Goal: Information Seeking & Learning: Learn about a topic

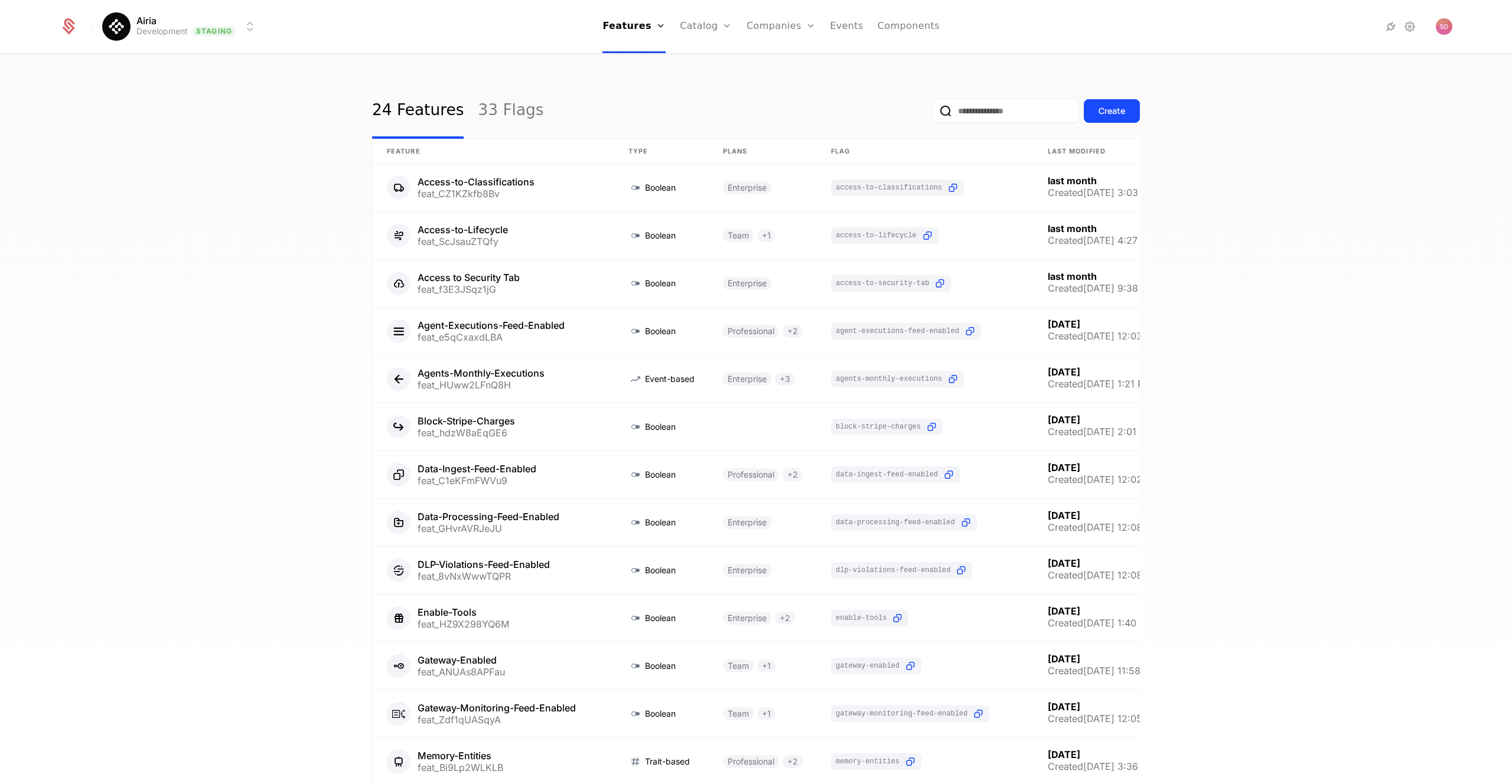
select select "***"
click at [206, 36] on html "Airia Development Staging Features Features Flags Catalog Plans Add Ons Credits…" at bounding box center [756, 392] width 1512 height 784
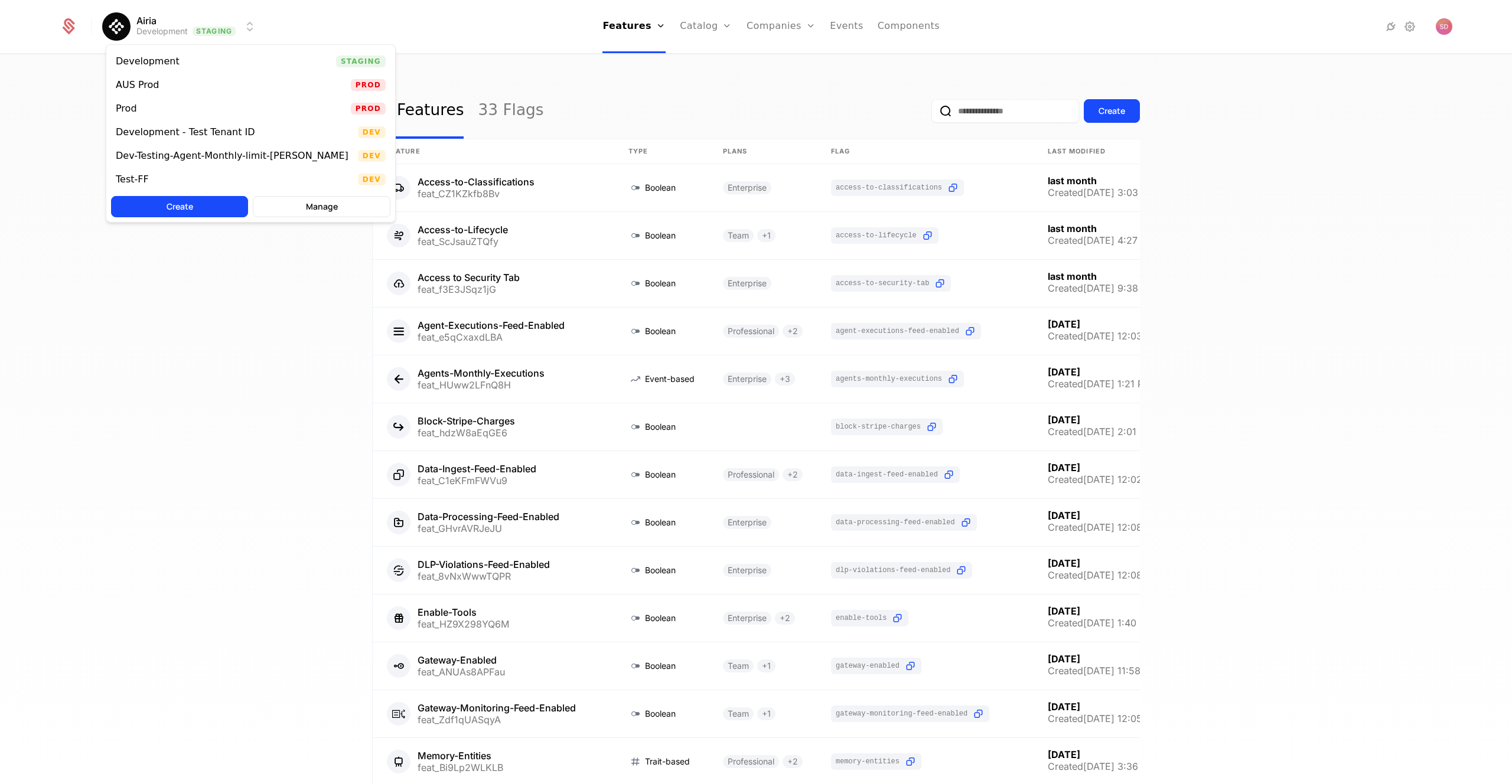
click at [164, 101] on div "Prod Prod" at bounding box center [251, 108] width 289 height 24
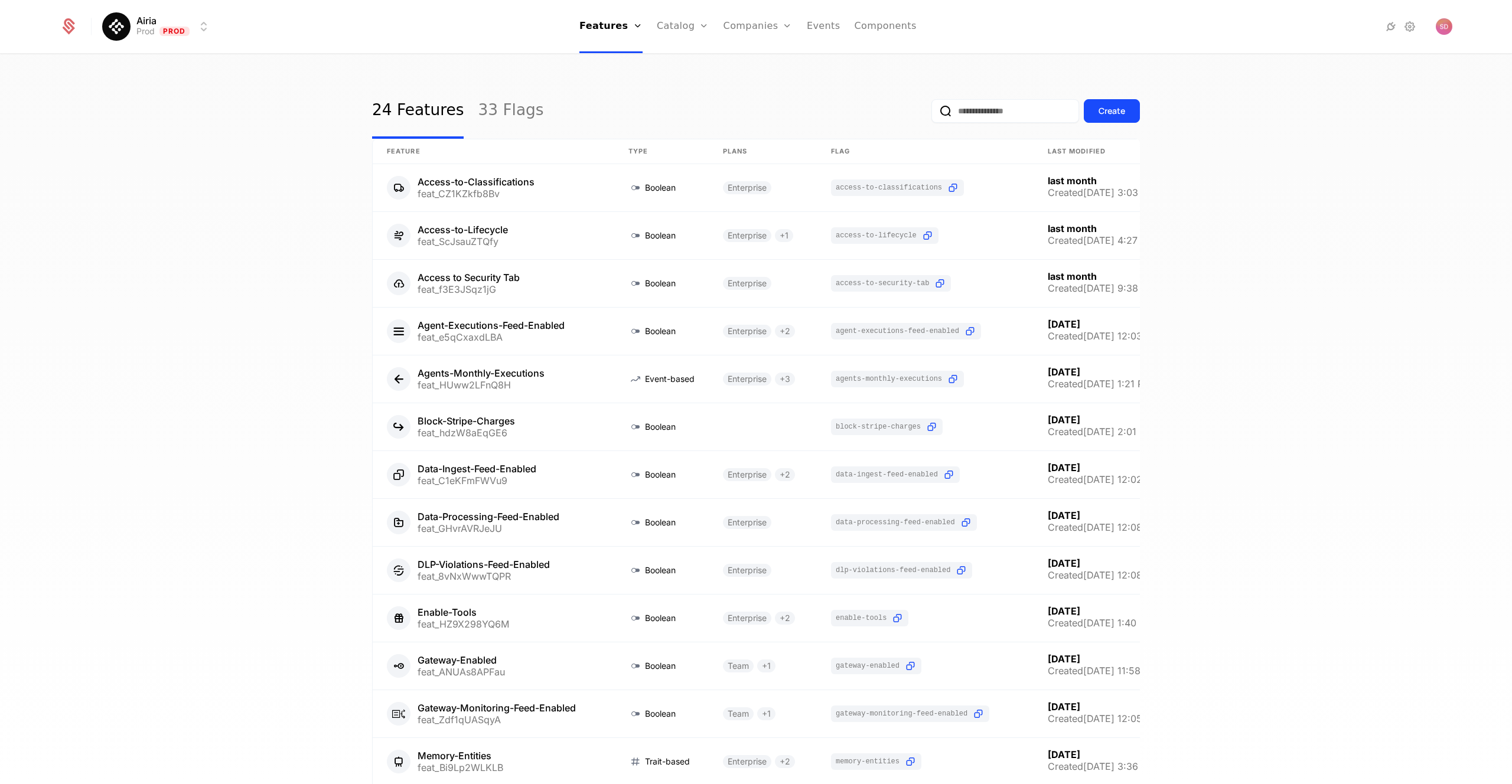
click at [175, 164] on div "24 Features 33 Flags Create Feature Type Plans Flag Last Modified Access-to-Cla…" at bounding box center [756, 423] width 1512 height 736
click at [244, 174] on div "24 Features 33 Flags Create Feature Type Plans Flag Last Modified Access-to-Cla…" at bounding box center [756, 423] width 1512 height 736
click at [509, 373] on link at bounding box center [494, 379] width 242 height 47
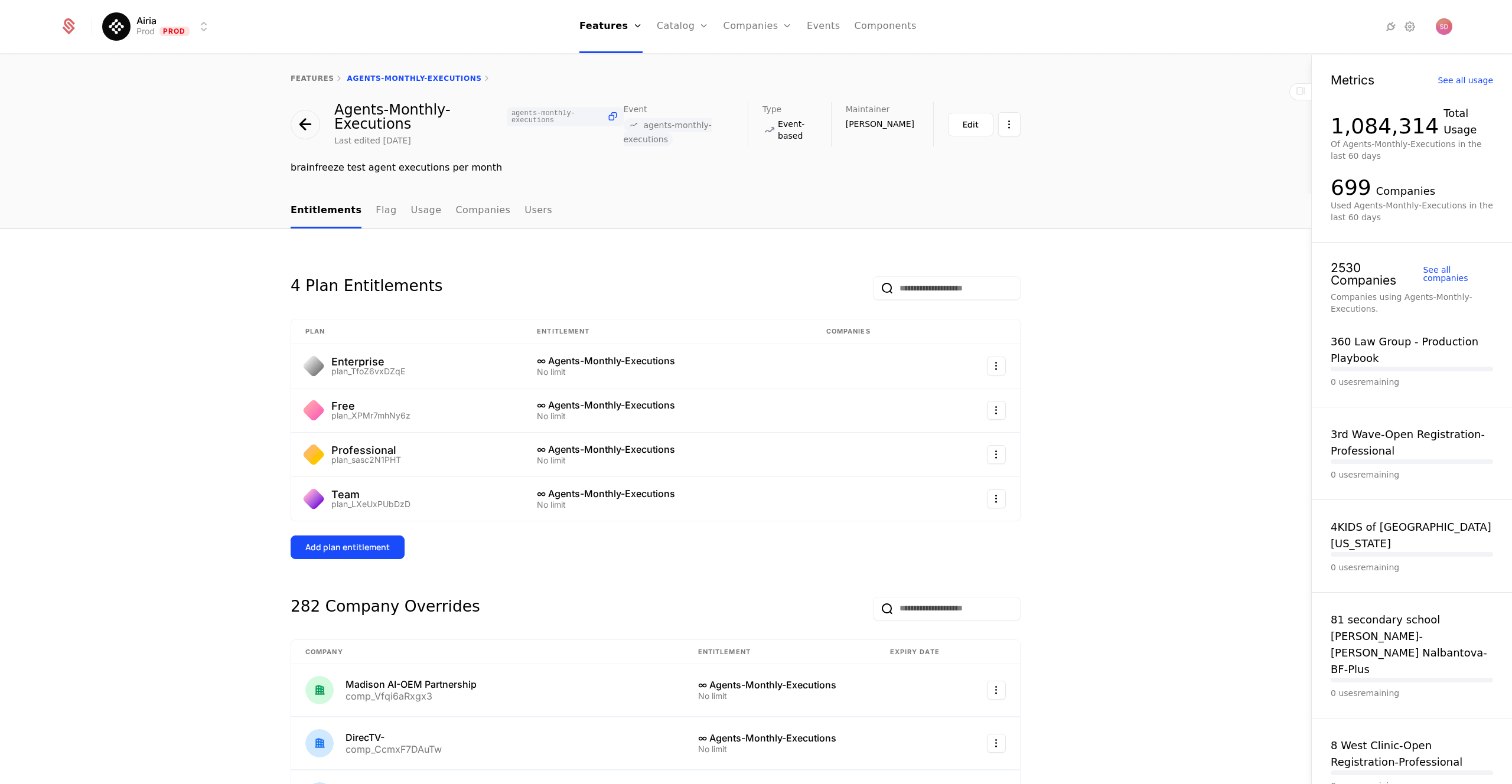
click at [411, 208] on link "Usage" at bounding box center [426, 211] width 31 height 35
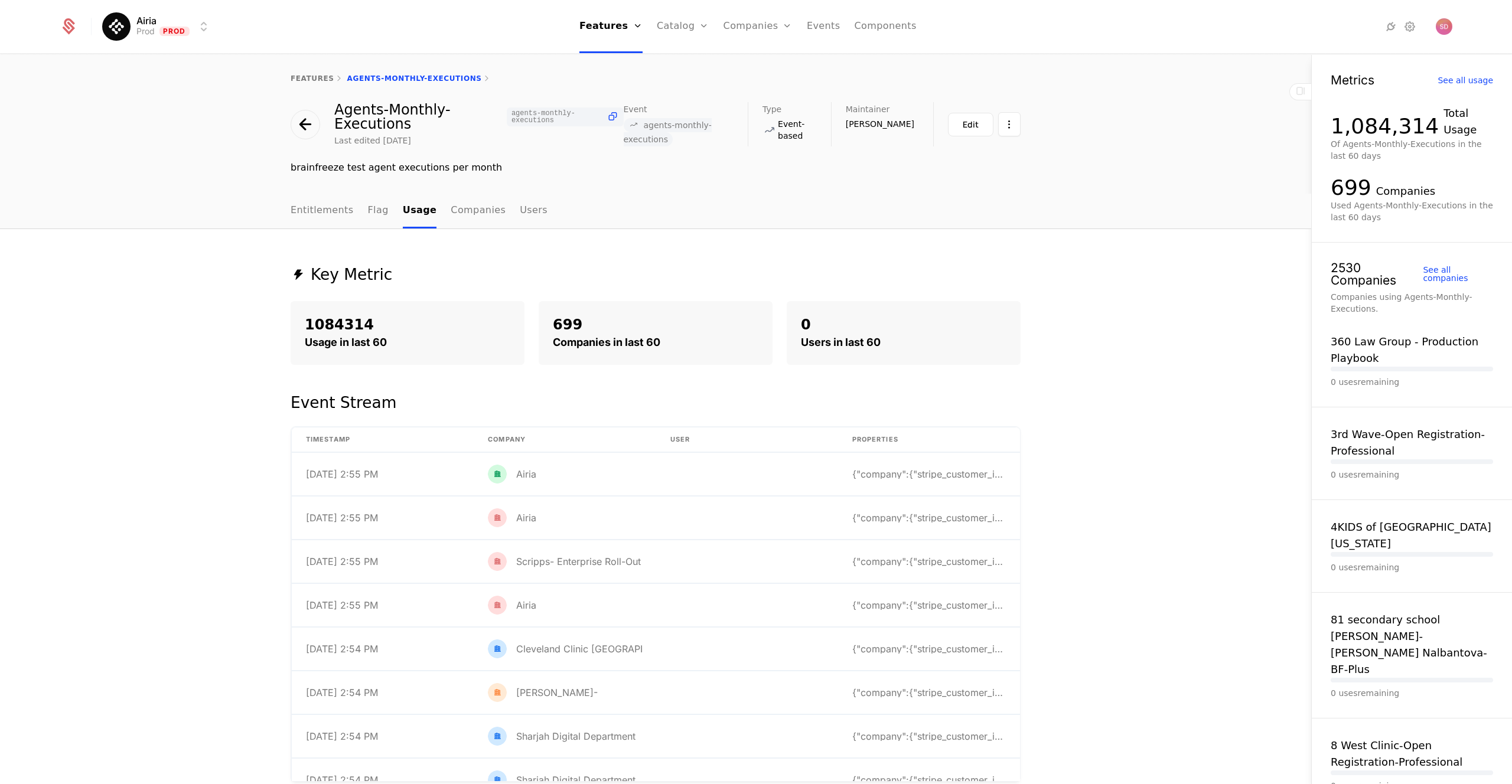
click at [112, 358] on div "Key Metric 1084314 Usage in last 60 699 Companies in last 60 0 Users in last 60…" at bounding box center [655, 533] width 1311 height 609
click at [86, 348] on div "Key Metric 1084314 Usage in last 60 699 Companies in last 60 0 Users in last 60…" at bounding box center [655, 533] width 1311 height 609
click at [86, 435] on div "Key Metric 1084314 Usage in last 60 699 Companies in last 60 0 Users in last 60…" at bounding box center [655, 533] width 1311 height 609
click at [87, 434] on div "Key Metric 1084314 Usage in last 60 699 Companies in last 60 0 Users in last 60…" at bounding box center [655, 533] width 1311 height 609
click at [99, 441] on div "Key Metric 1084314 Usage in last 60 699 Companies in last 60 0 Users in last 60…" at bounding box center [655, 533] width 1311 height 609
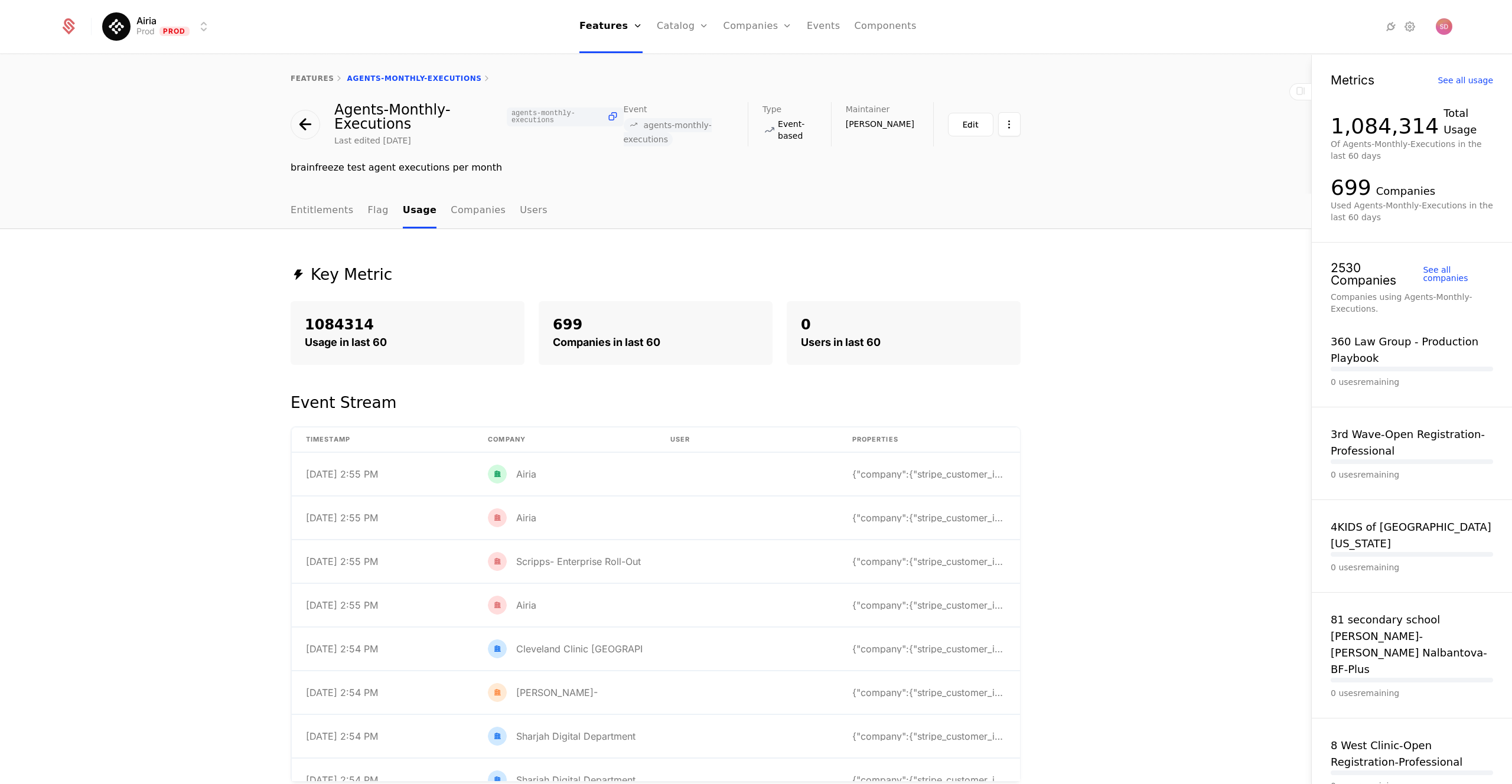
click at [131, 428] on div "Key Metric 1084314 Usage in last 60 699 Companies in last 60 0 Users in last 60…" at bounding box center [655, 533] width 1311 height 609
click at [1004, 124] on html "Airia Prod Prod Features Features Flags Catalog Plans Add Ons Credits Configura…" at bounding box center [756, 392] width 1512 height 784
click at [1156, 279] on html "Airia Prod Prod Features Features Flags Catalog Plans Add Ons Credits Configura…" at bounding box center [756, 392] width 1512 height 784
click at [451, 217] on link "Companies" at bounding box center [478, 211] width 55 height 35
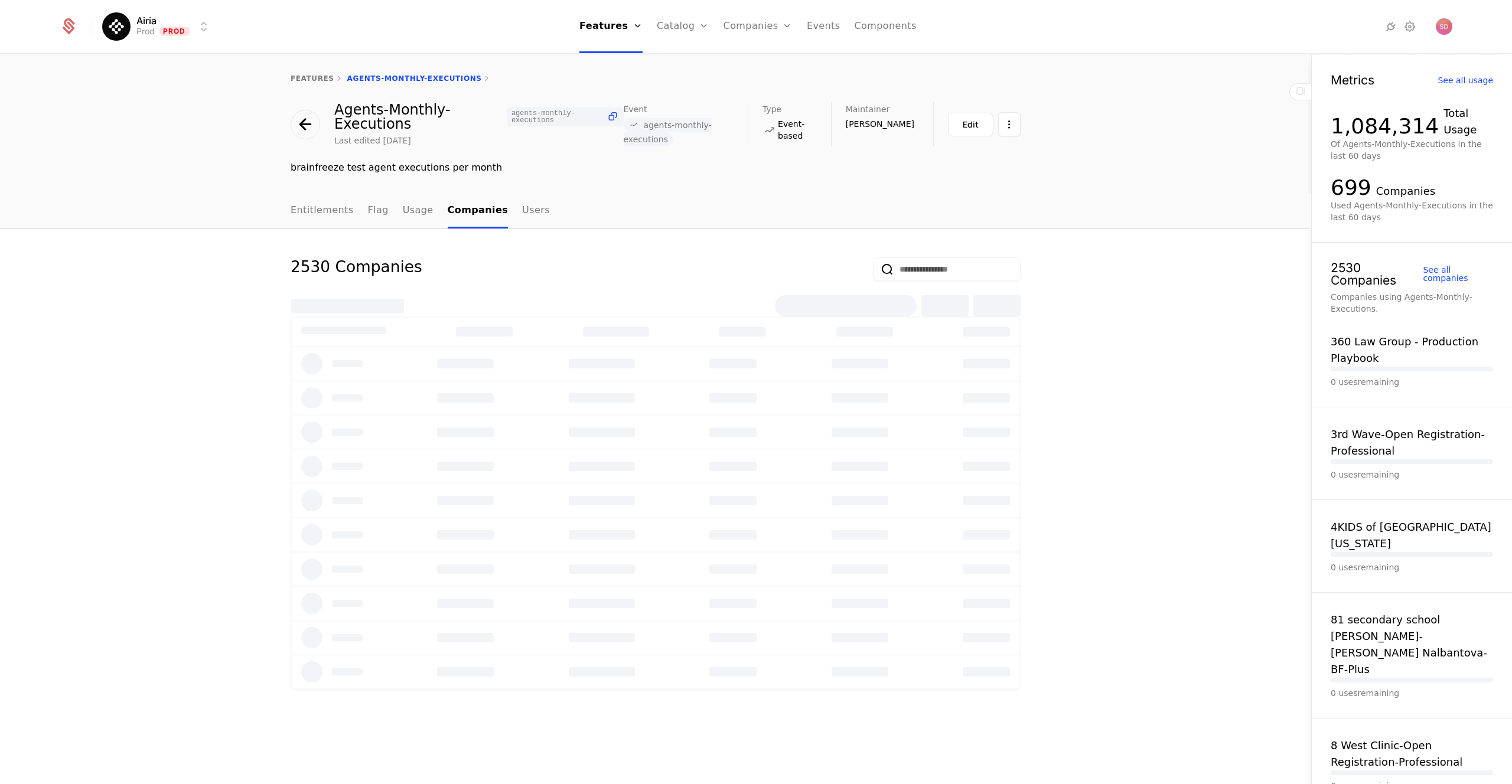
select select "***"
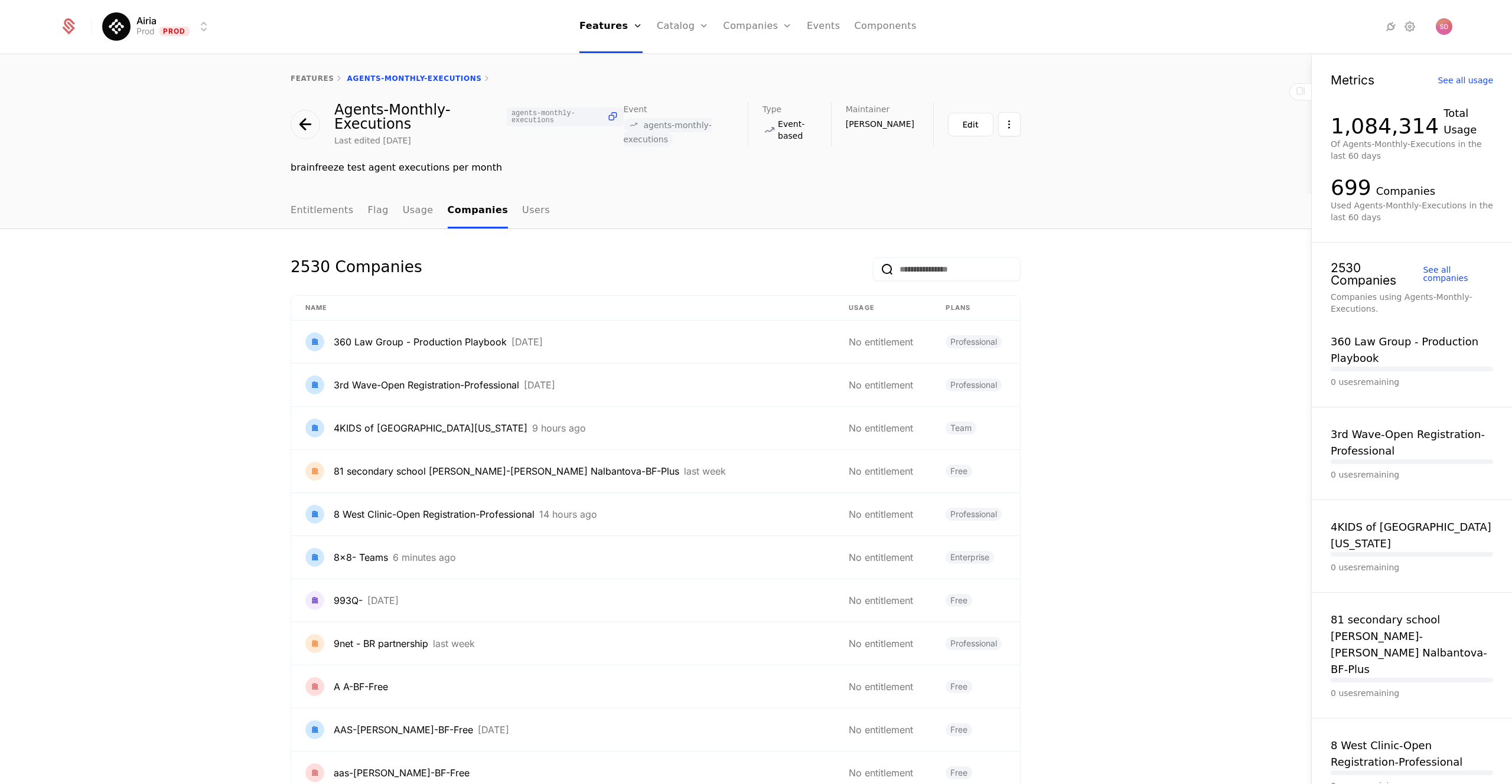
click at [1010, 132] on html "Airia Prod Prod Features Features Flags Catalog Plans Add Ons Credits Configura…" at bounding box center [756, 392] width 1512 height 784
click at [1131, 185] on html "Airia Prod Prod Features Features Flags Catalog Plans Add Ons Credits Configura…" at bounding box center [756, 392] width 1512 height 784
click at [966, 260] on input "email" at bounding box center [947, 269] width 148 height 24
click at [1101, 225] on div "Entitlements Flag Usage Companies Users" at bounding box center [655, 211] width 1311 height 36
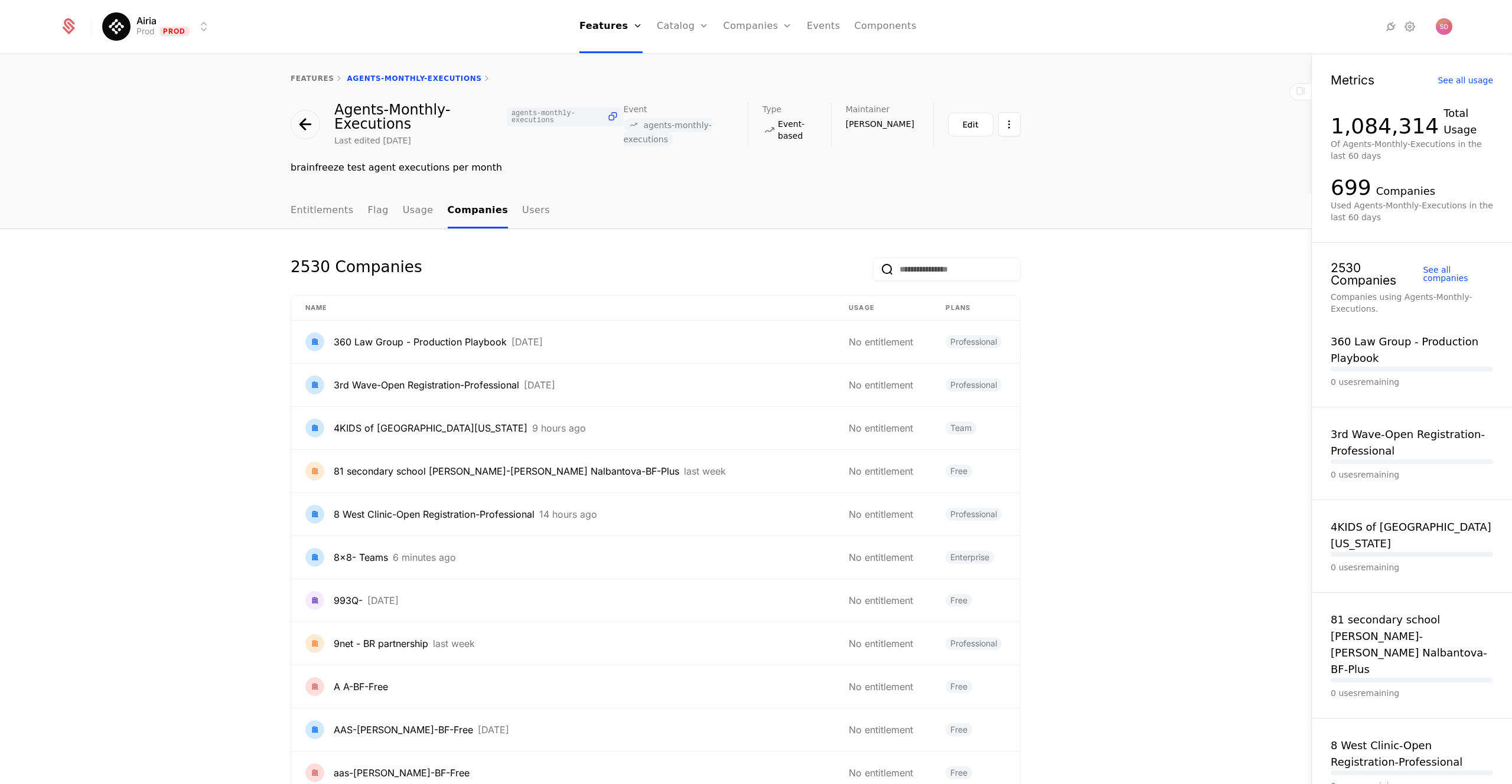
click at [748, 63] on link "Companies" at bounding box center [765, 58] width 54 height 10
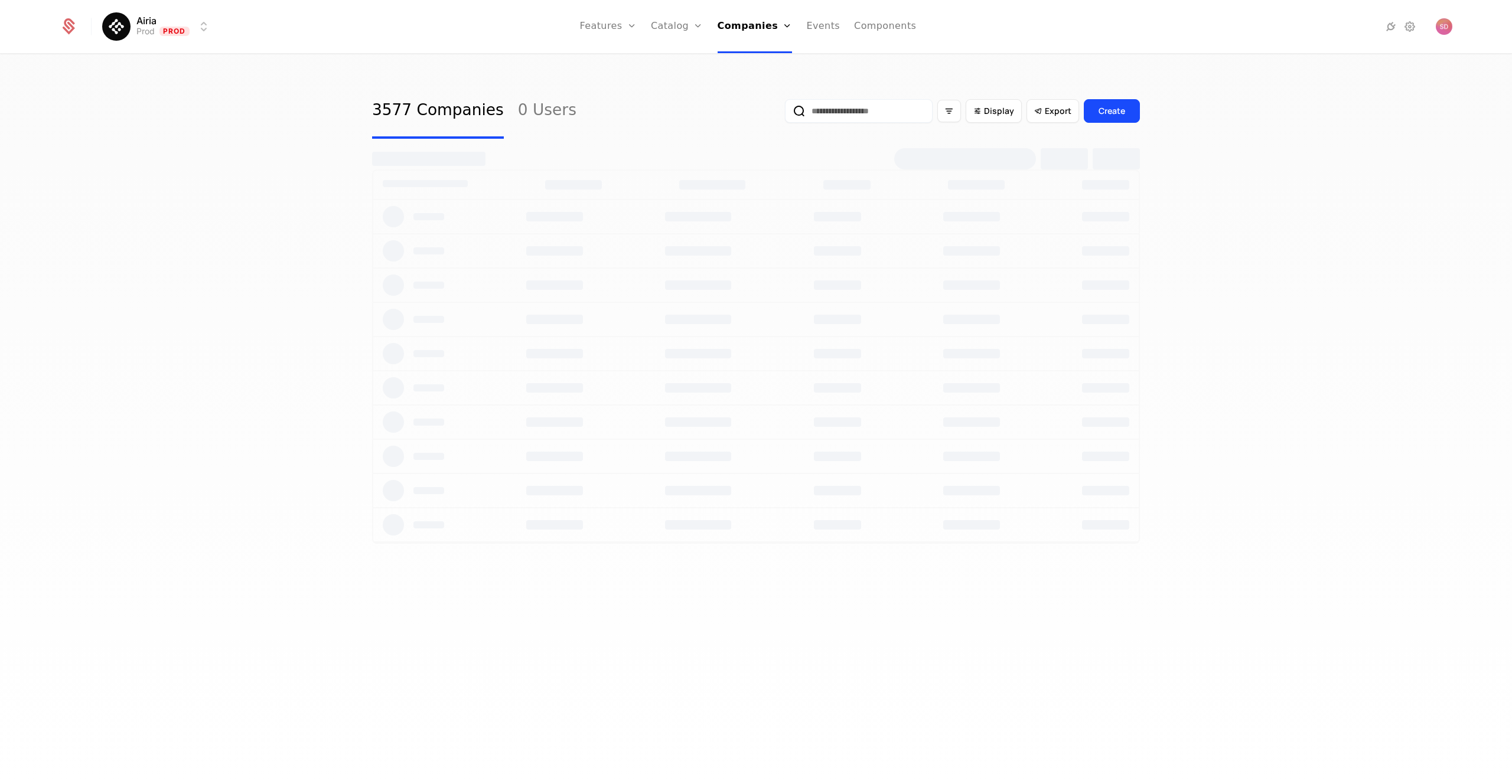
select select "***"
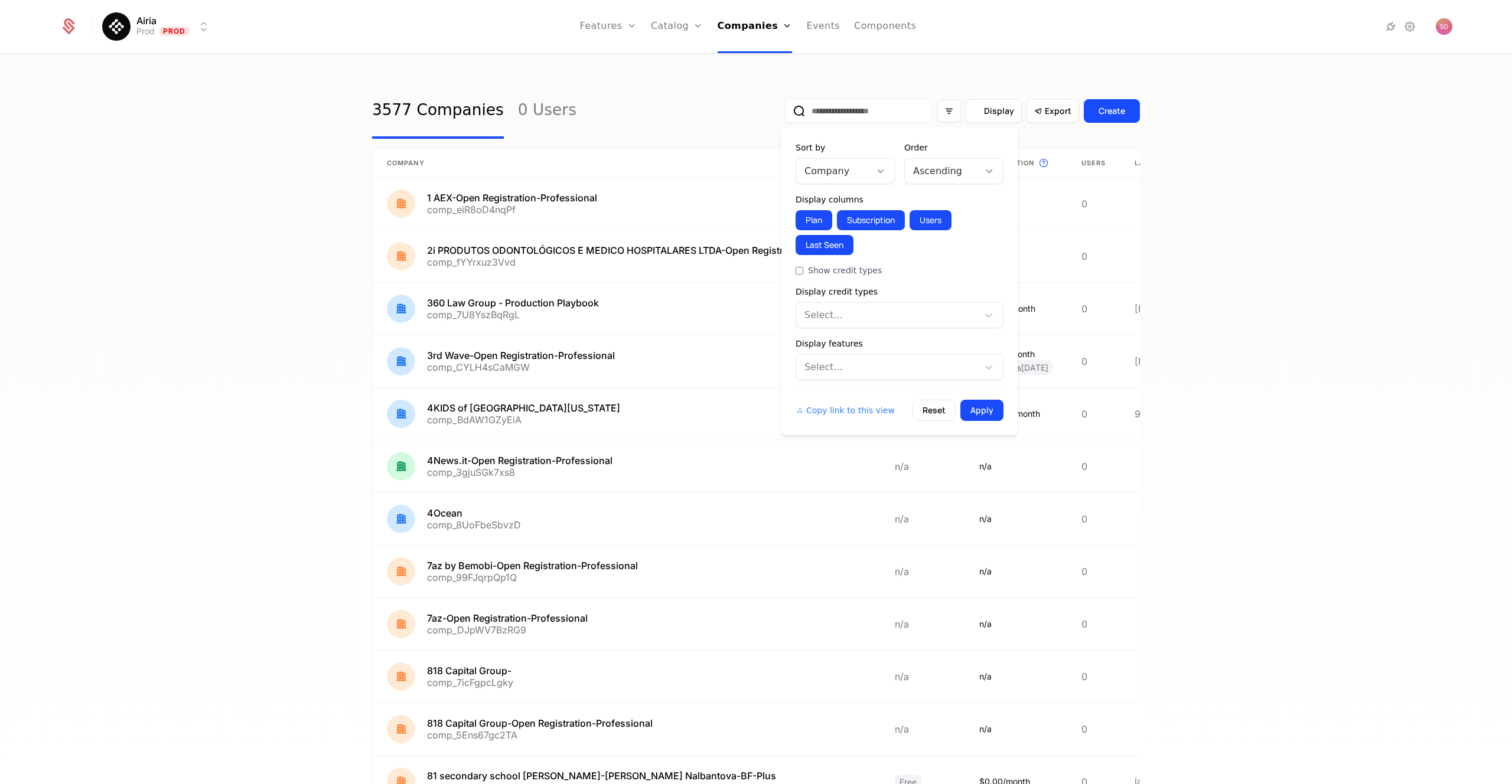
click at [984, 113] on span "Display" at bounding box center [999, 111] width 30 height 12
click at [842, 367] on div at bounding box center [887, 367] width 165 height 17
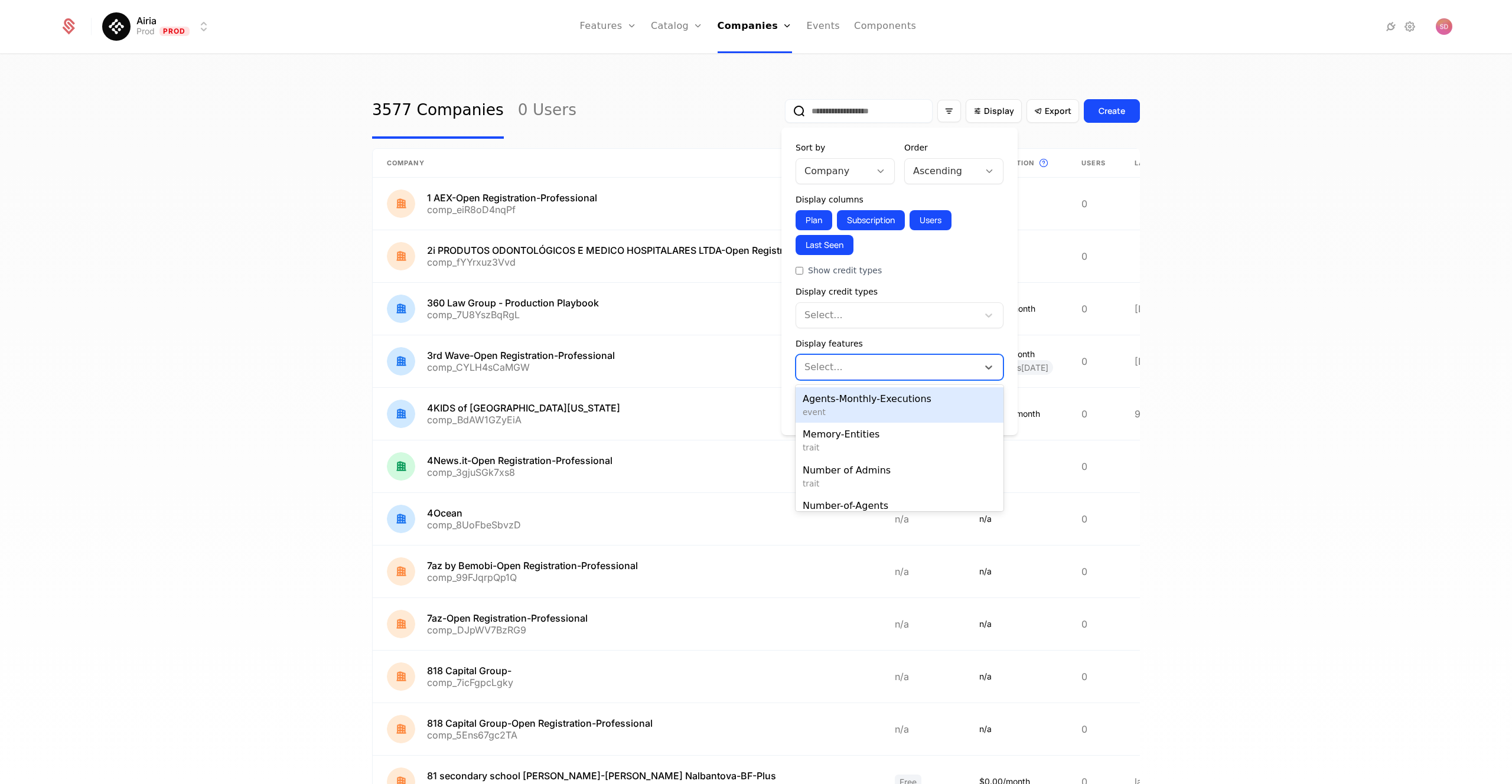
click at [895, 399] on span "Agents-Monthly-Executions" at bounding box center [900, 399] width 194 height 14
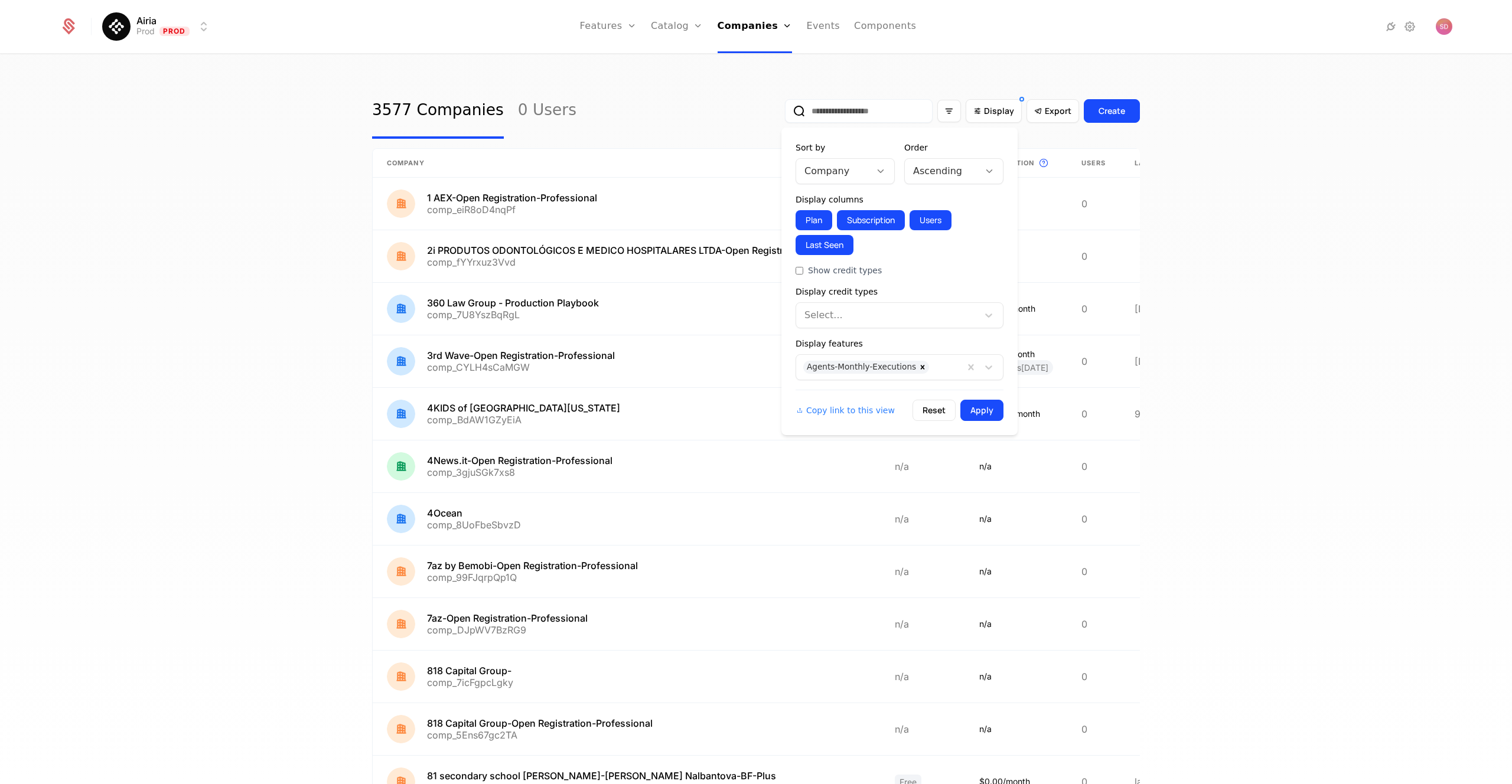
click at [798, 271] on icon at bounding box center [799, 270] width 10 height 10
click at [835, 246] on button "Last Seen" at bounding box center [825, 244] width 58 height 20
click at [925, 217] on button "Users" at bounding box center [931, 220] width 42 height 20
click at [979, 180] on div at bounding box center [991, 171] width 24 height 24
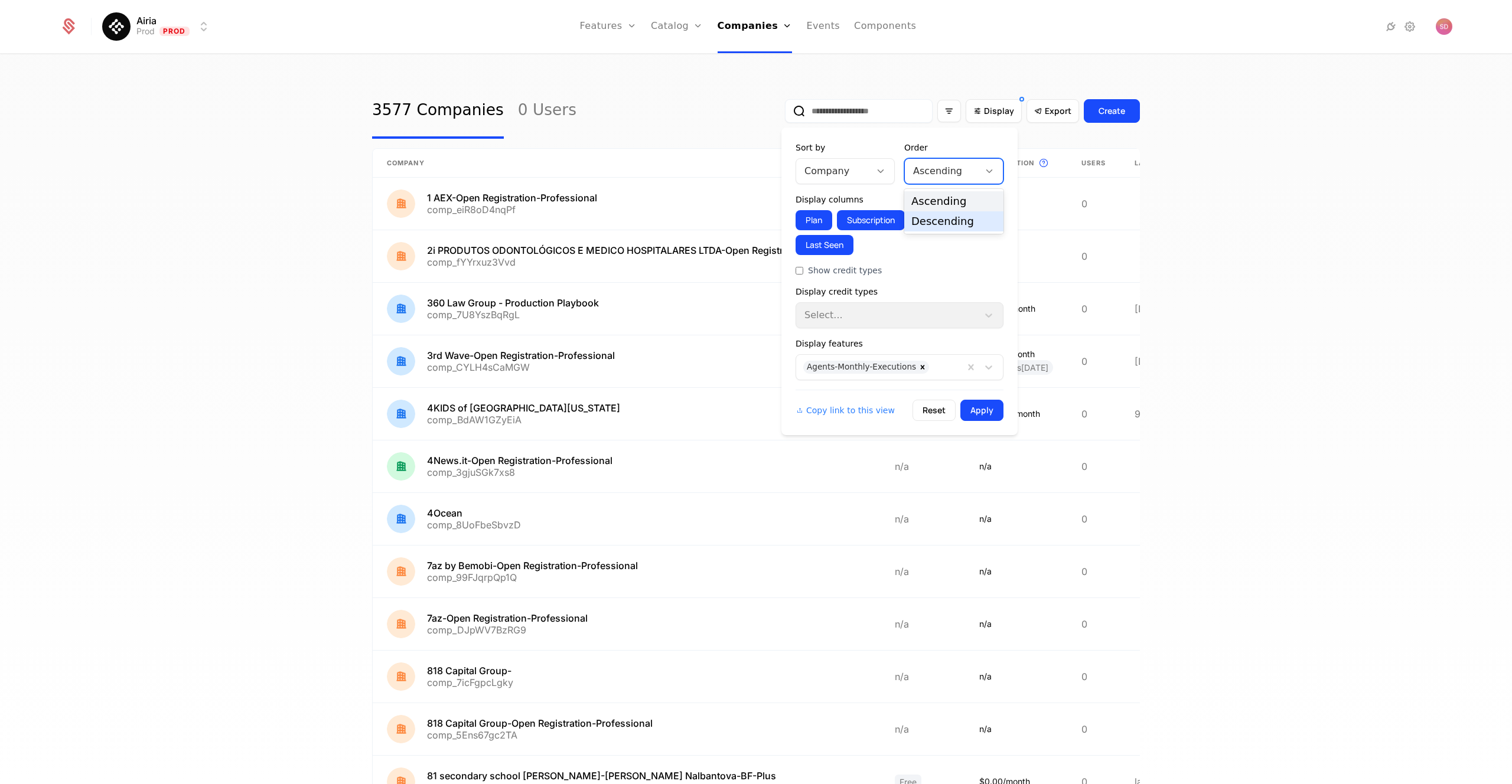
click at [936, 224] on div "Descending" at bounding box center [954, 222] width 85 height 10
click at [877, 172] on icon at bounding box center [880, 171] width 10 height 10
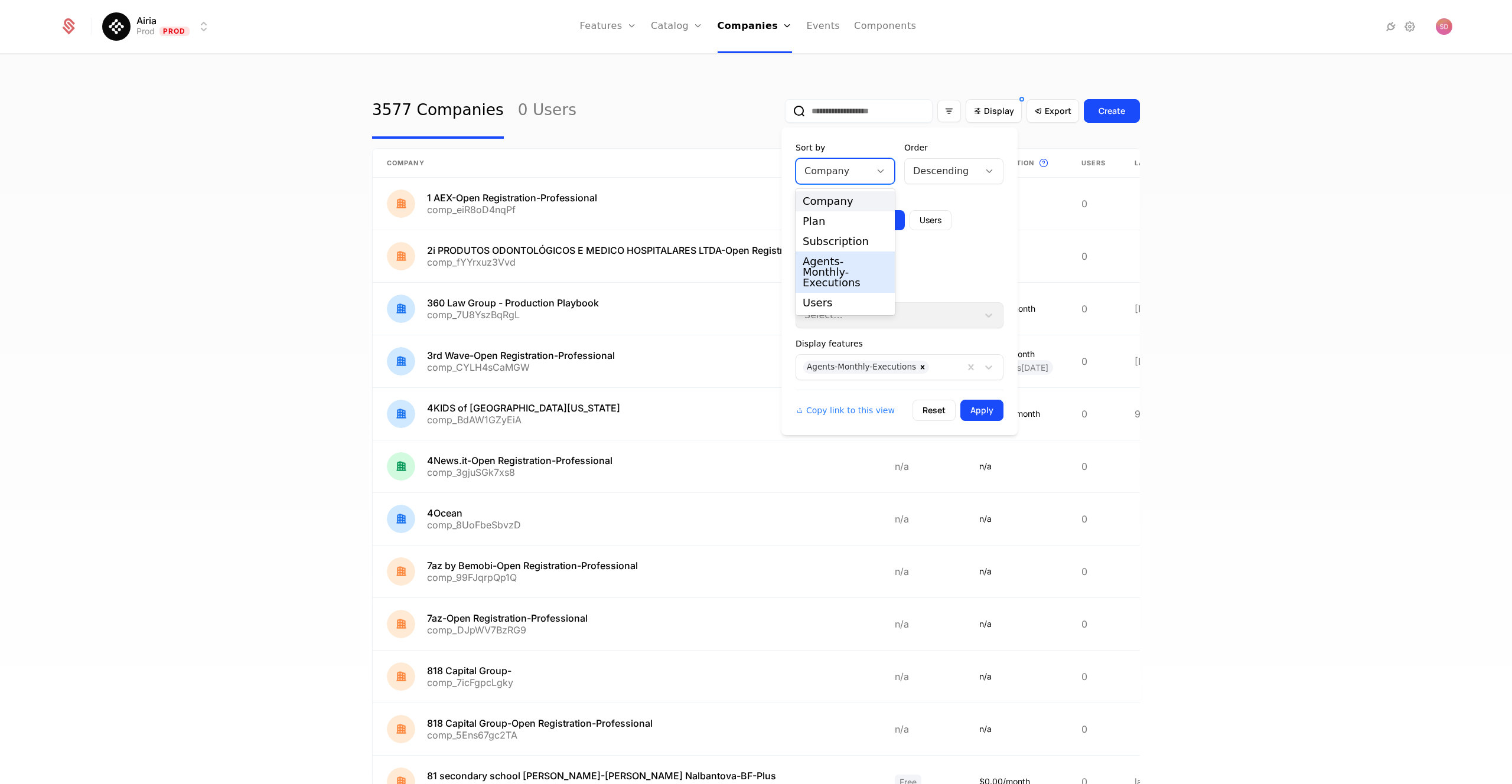
click at [825, 265] on div "Agents-Monthly-Executions" at bounding box center [845, 272] width 85 height 32
click at [984, 412] on button "Apply" at bounding box center [982, 410] width 43 height 21
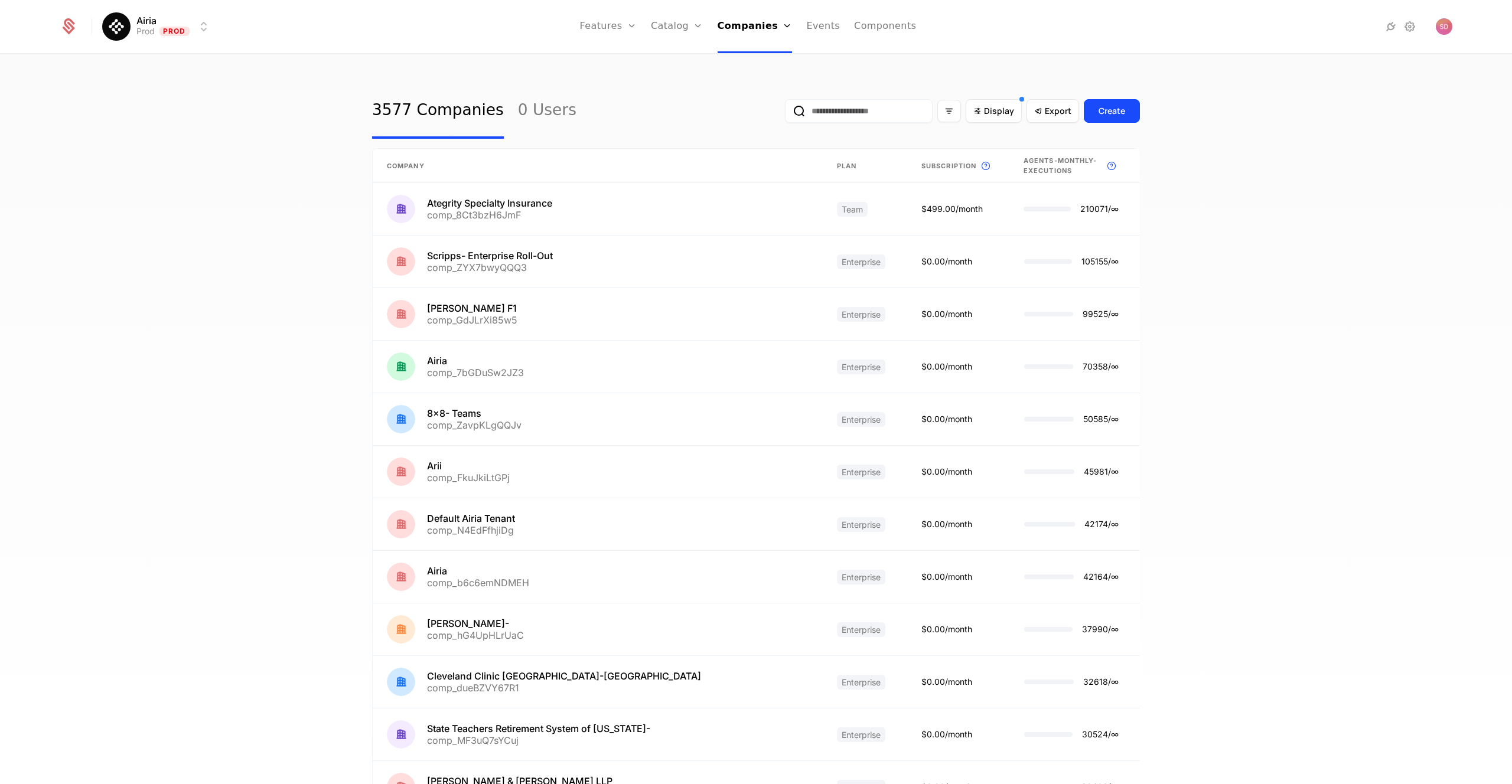
click at [1306, 192] on div "3577 Companies 0 Users Display Export Create Company Plan Subscription This is …" at bounding box center [756, 423] width 1512 height 736
click at [1314, 230] on div "3577 Companies 0 Users Display Export Create Company Plan Subscription This is …" at bounding box center [756, 423] width 1512 height 736
click at [1348, 272] on div "3577 Companies 0 Users Display Export Create Company Plan Subscription This is …" at bounding box center [756, 423] width 1512 height 736
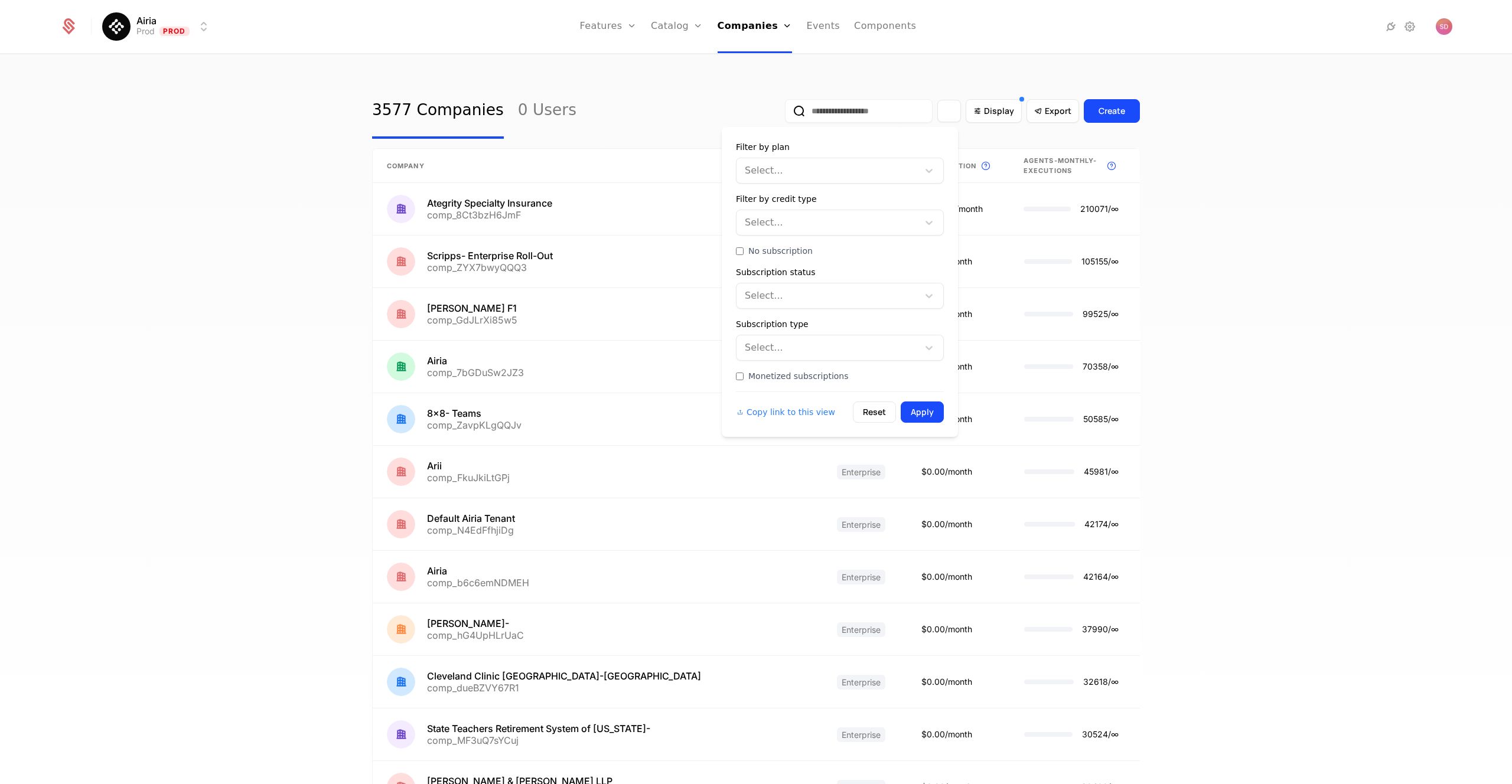
click at [943, 118] on div "Filter options" at bounding box center [949, 111] width 24 height 23
click at [820, 175] on div at bounding box center [827, 170] width 165 height 17
click at [771, 277] on div "Team" at bounding box center [840, 273] width 208 height 24
click at [860, 163] on div at bounding box center [841, 170] width 110 height 17
click at [791, 209] on div "Enterprise" at bounding box center [840, 202] width 208 height 24
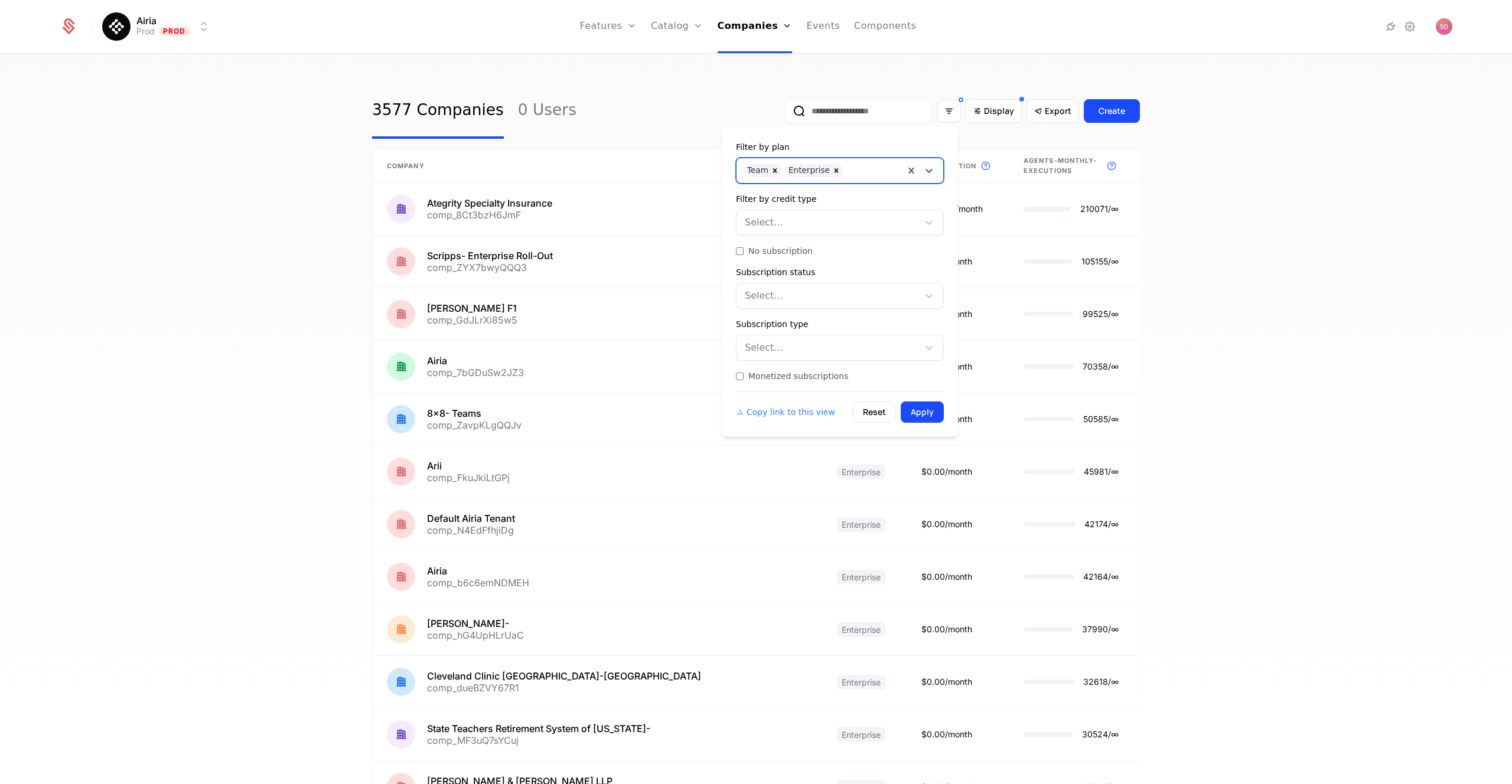
click at [922, 415] on button "Apply" at bounding box center [922, 412] width 43 height 21
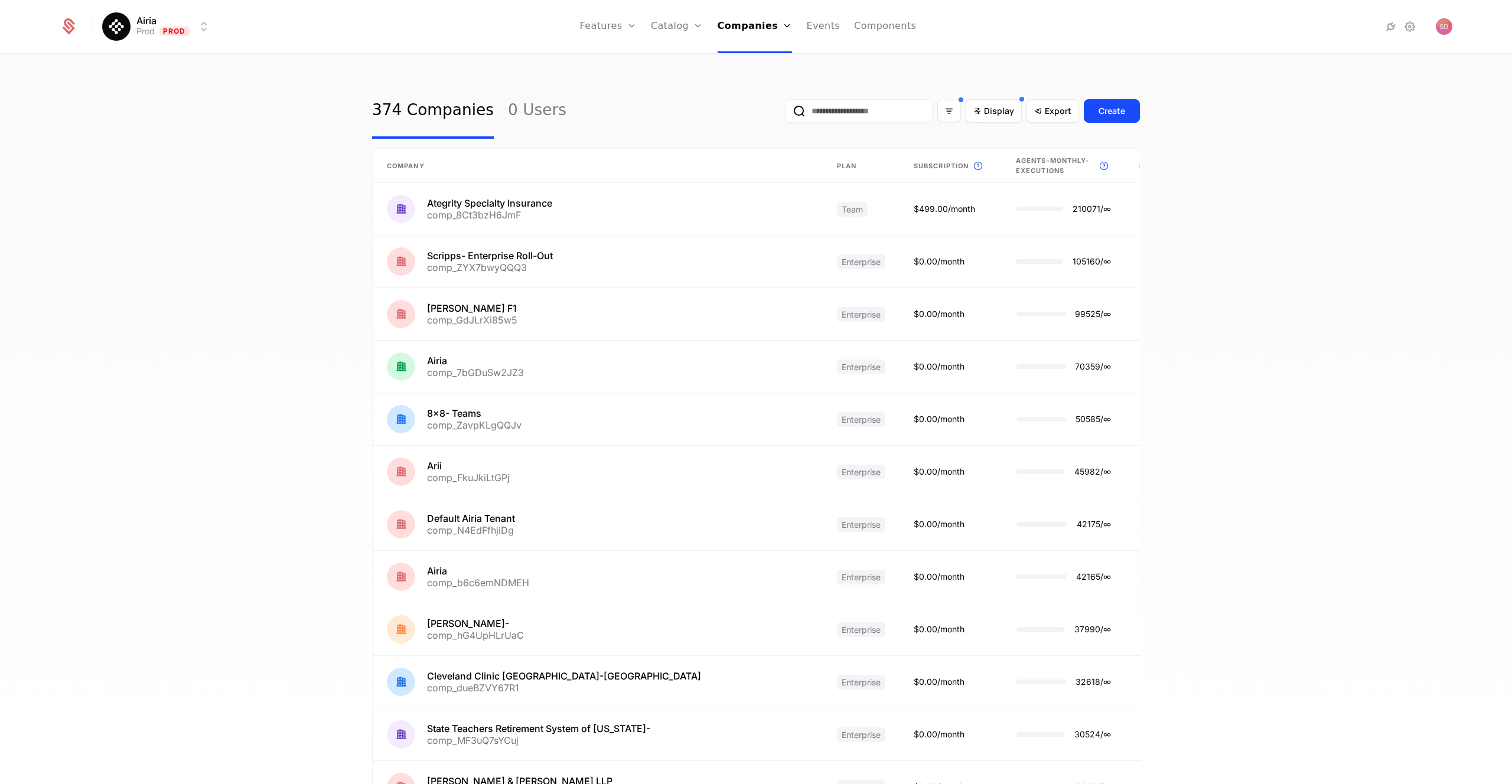
click at [1318, 224] on div "374 Companies 0 Users Display Export Create Company Plan Subscription This is t…" at bounding box center [756, 423] width 1512 height 736
click at [991, 113] on span "Display" at bounding box center [999, 111] width 30 height 12
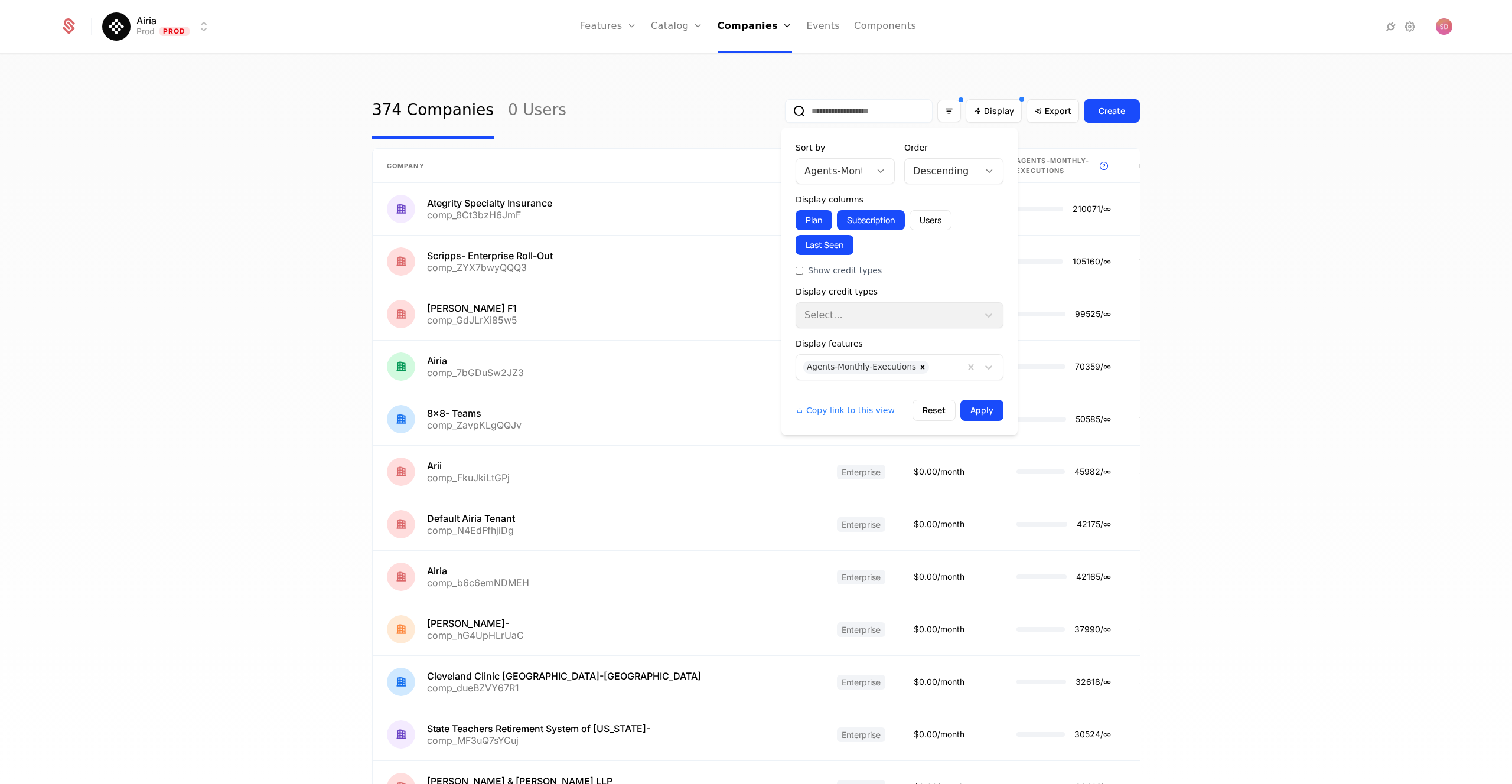
click at [875, 172] on icon at bounding box center [880, 171] width 10 height 10
click at [835, 302] on div "Last Seen" at bounding box center [845, 303] width 85 height 10
click at [986, 404] on button "Apply" at bounding box center [982, 410] width 43 height 21
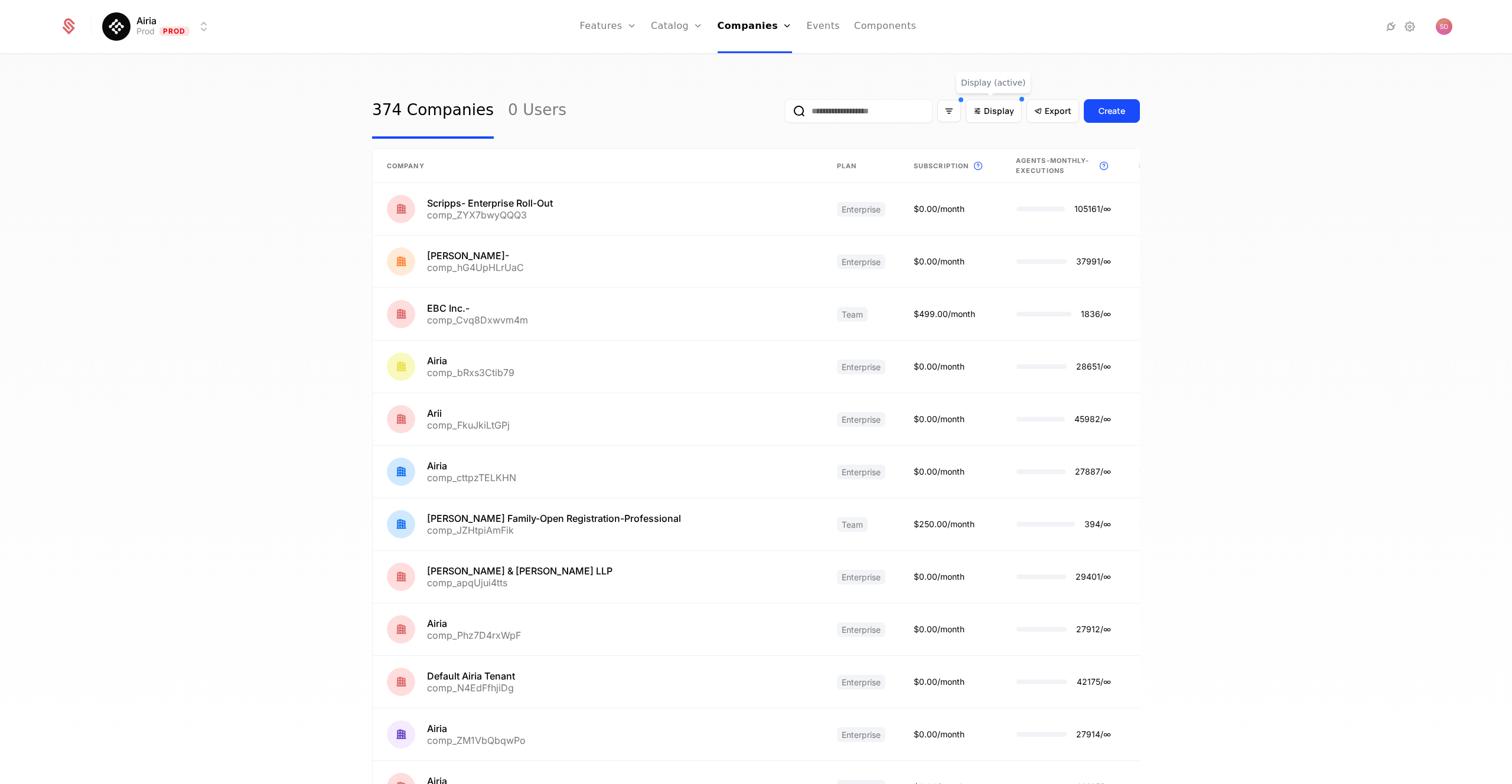
click at [1289, 276] on div "374 Companies 0 Users Display Export Create Company Plan Subscription This is t…" at bounding box center [756, 423] width 1512 height 736
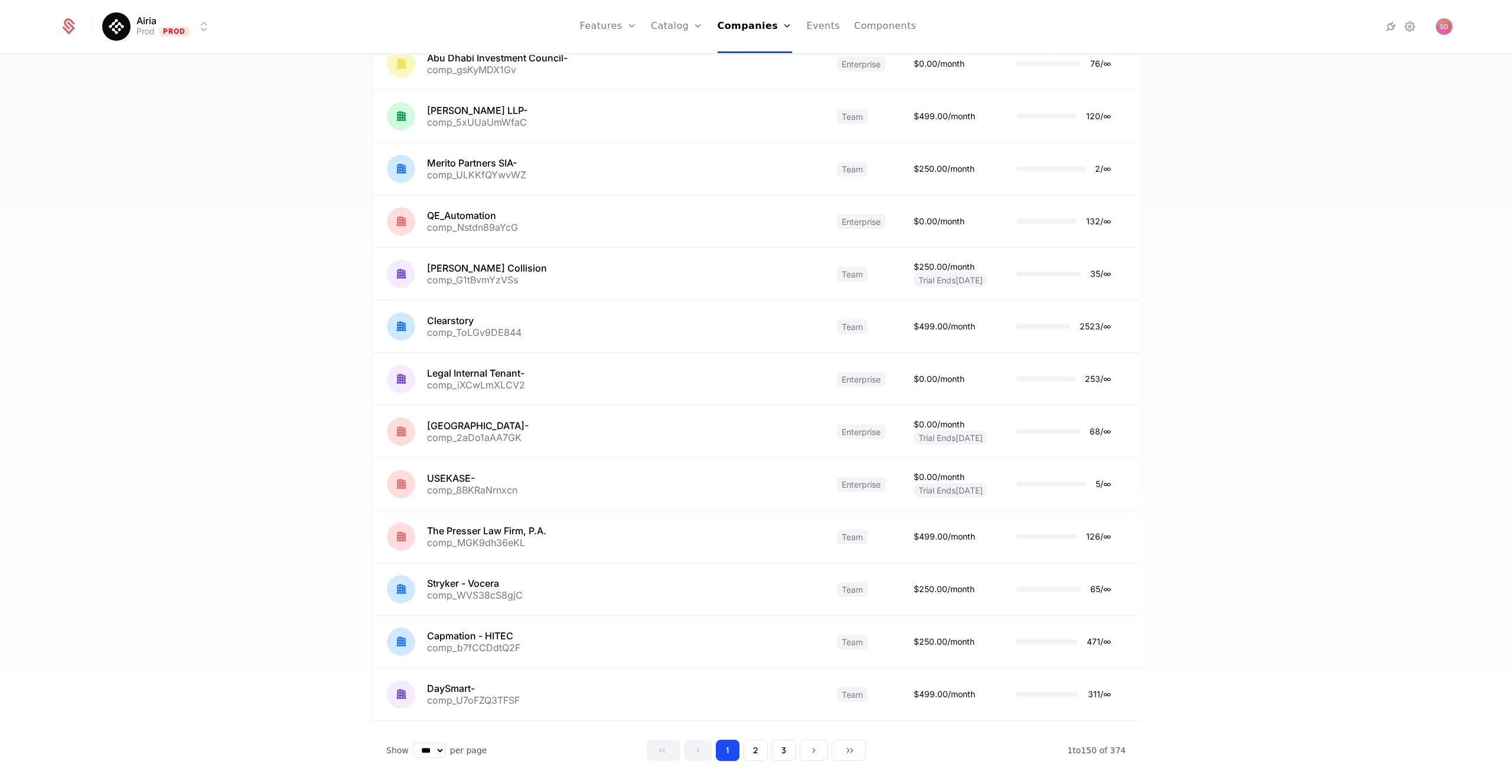
scroll to position [7362, 0]
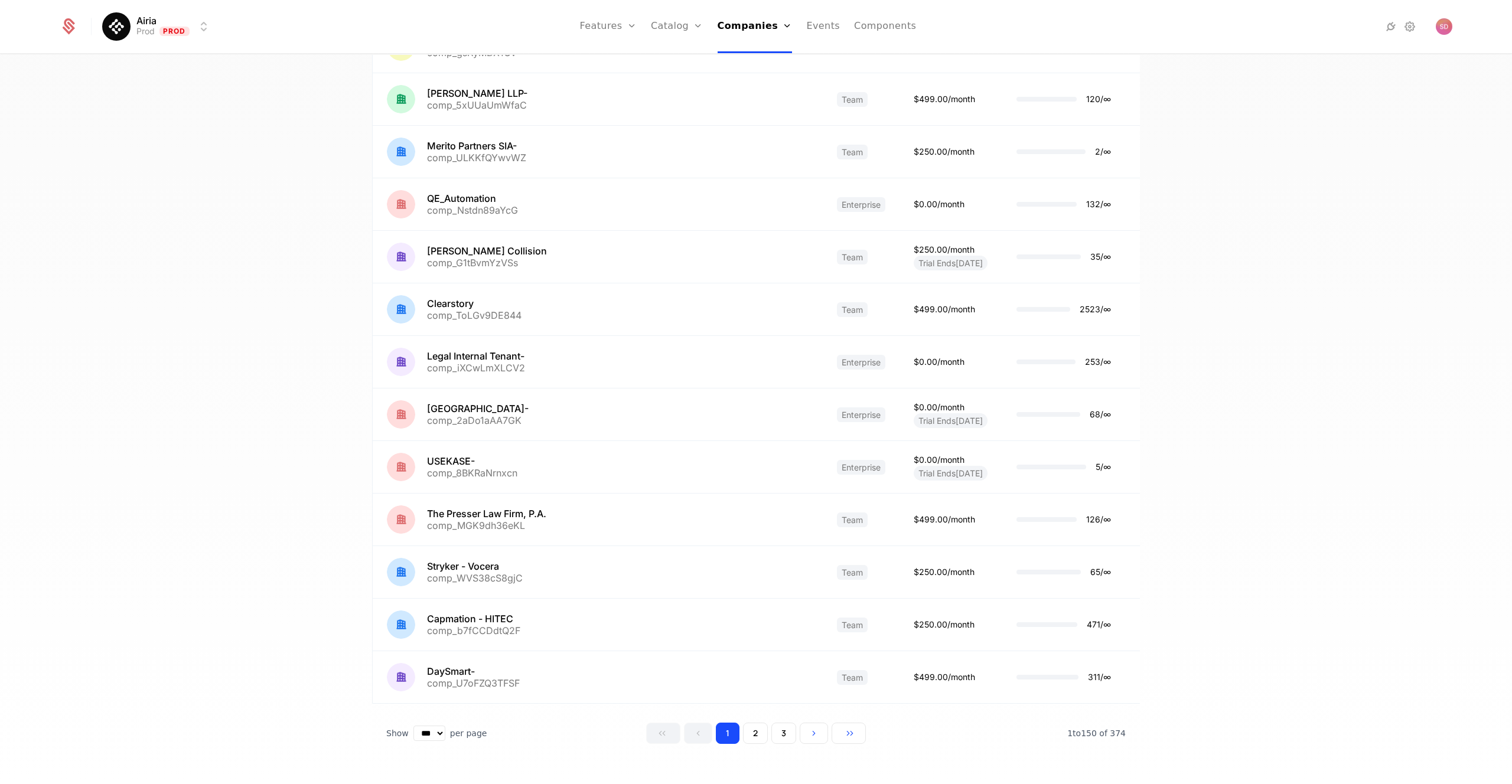
click at [753, 731] on button "2" at bounding box center [756, 733] width 24 height 21
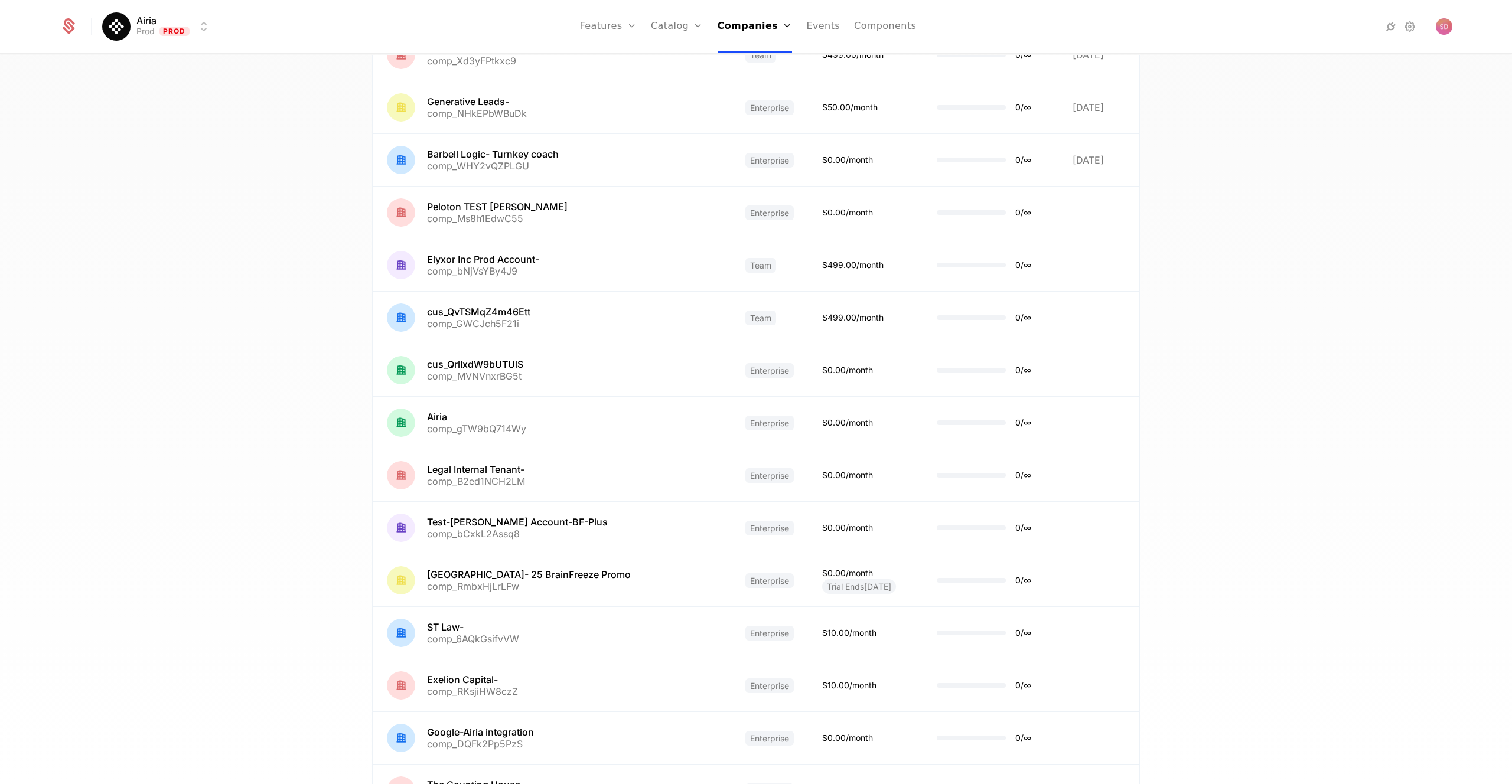
scroll to position [7362, 0]
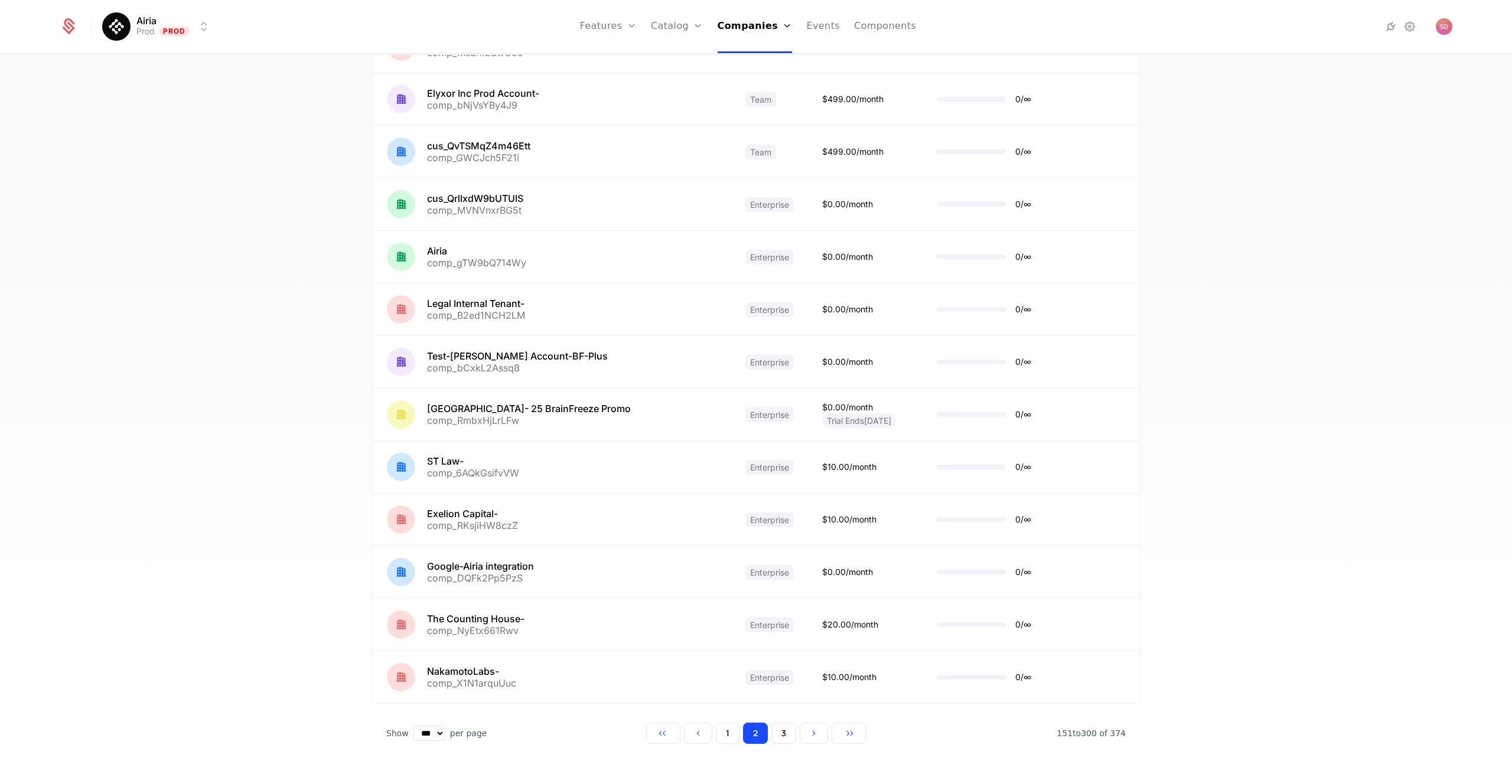
click at [778, 736] on button "3" at bounding box center [784, 733] width 24 height 21
